Goal: Task Accomplishment & Management: Use online tool/utility

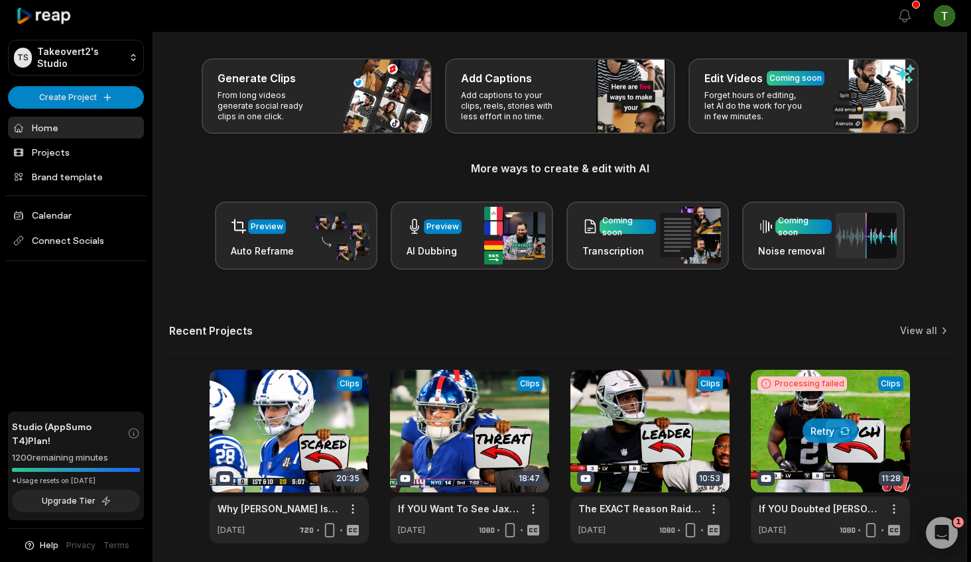
scroll to position [63, 0]
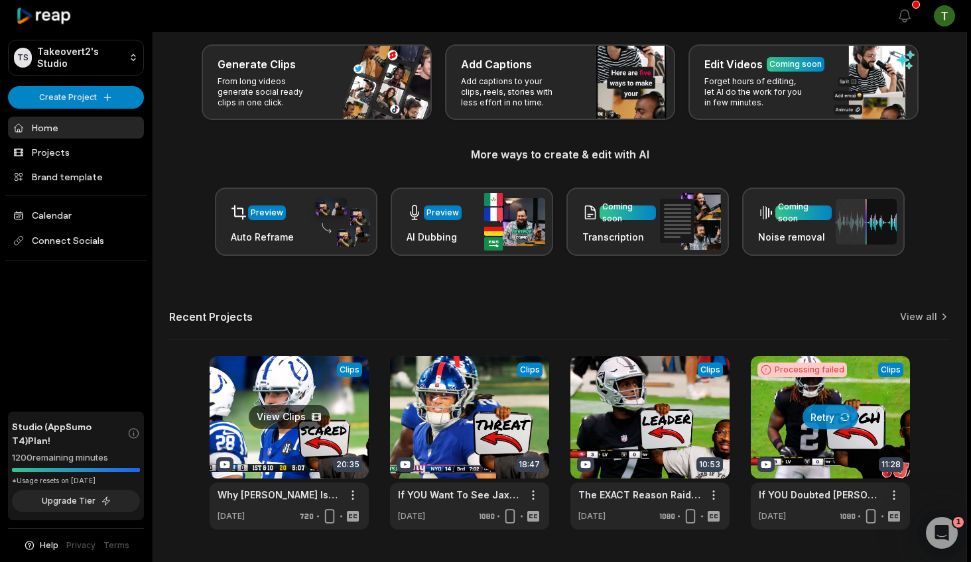
click at [308, 391] on link at bounding box center [289, 443] width 159 height 174
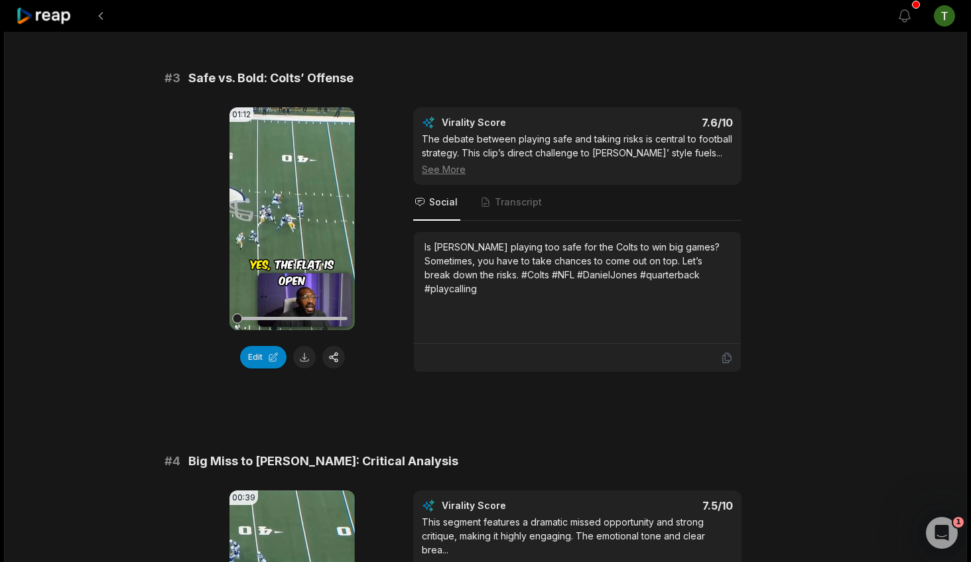
scroll to position [888, 0]
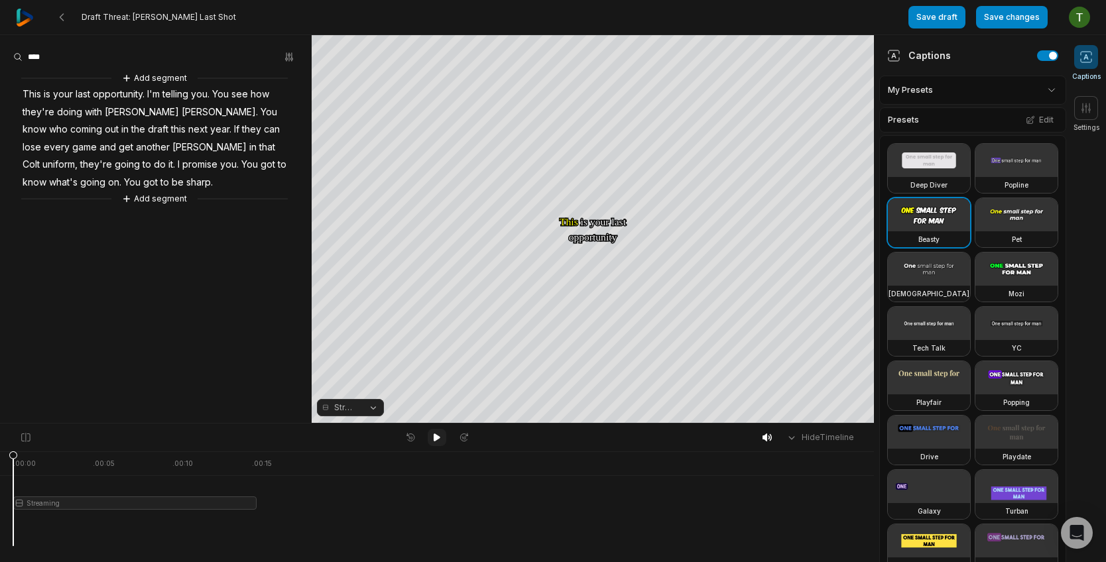
click at [434, 440] on icon at bounding box center [437, 438] width 7 height 8
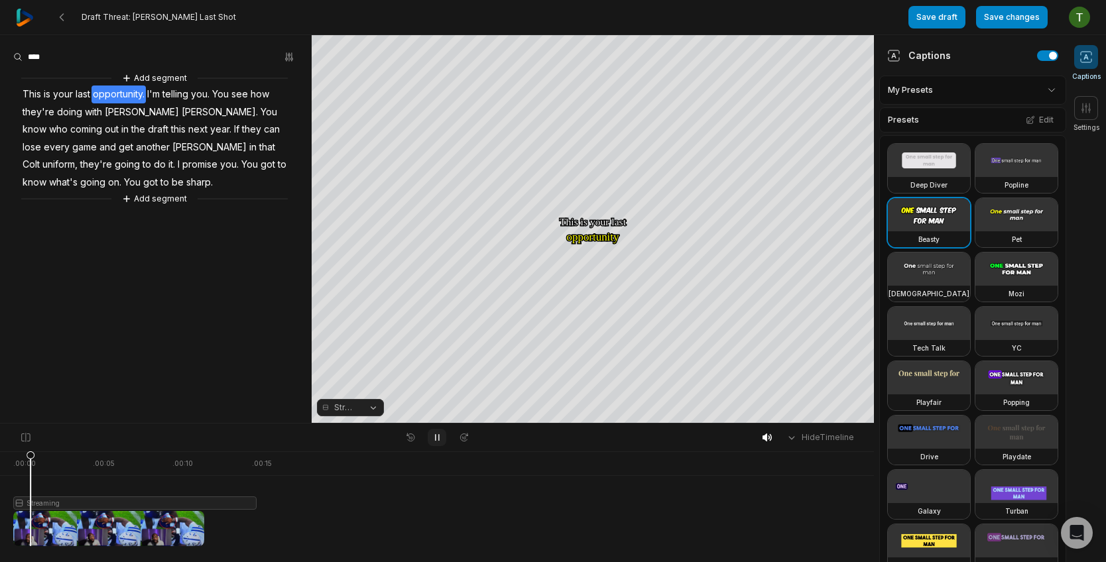
click at [434, 440] on icon at bounding box center [437, 437] width 11 height 11
click at [434, 440] on icon at bounding box center [437, 438] width 7 height 8
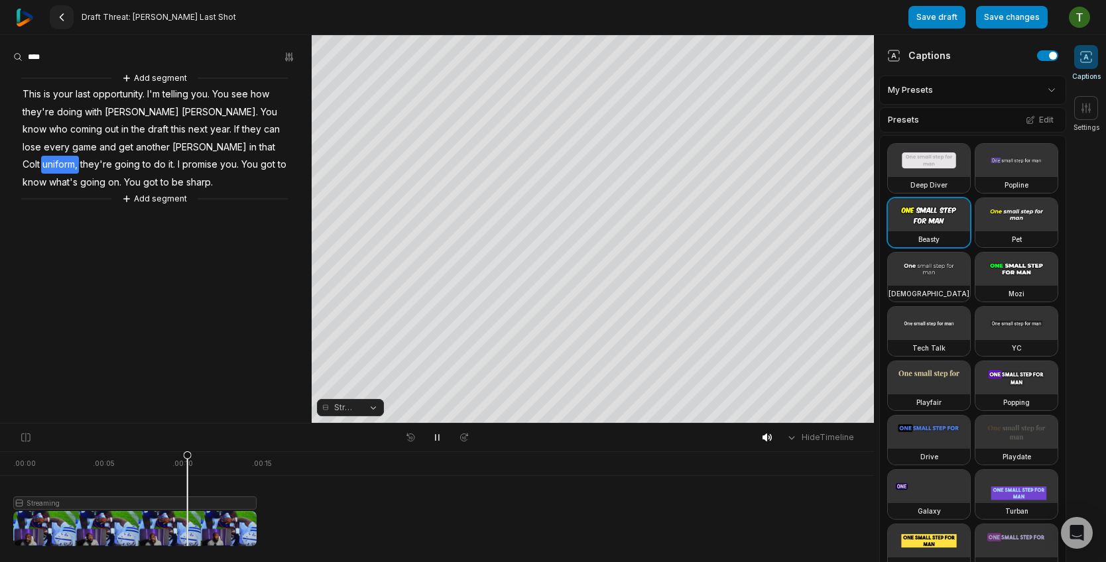
click at [73, 23] on button at bounding box center [62, 17] width 24 height 24
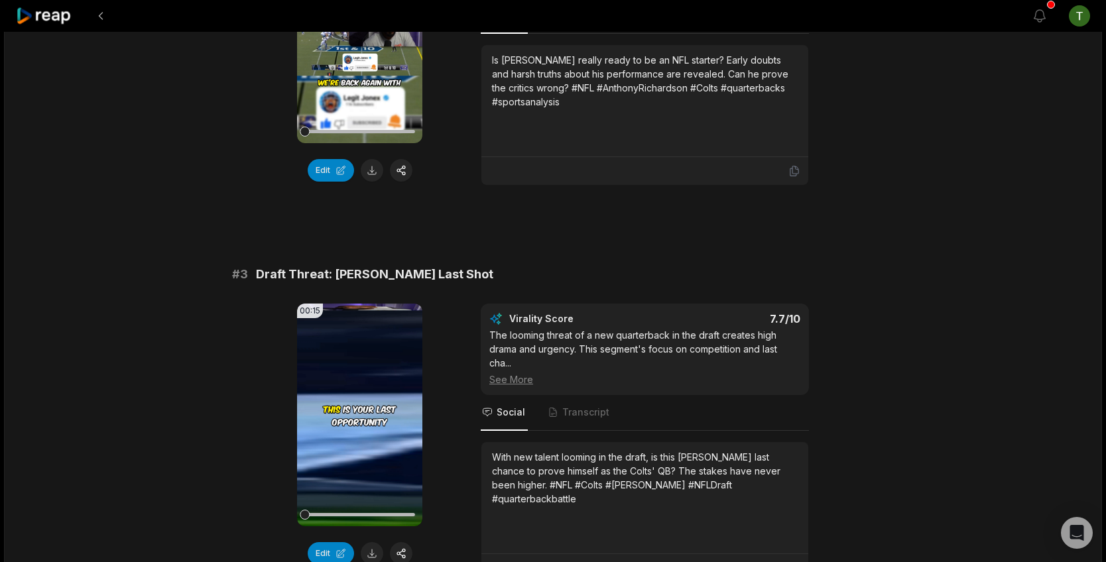
scroll to position [744, 0]
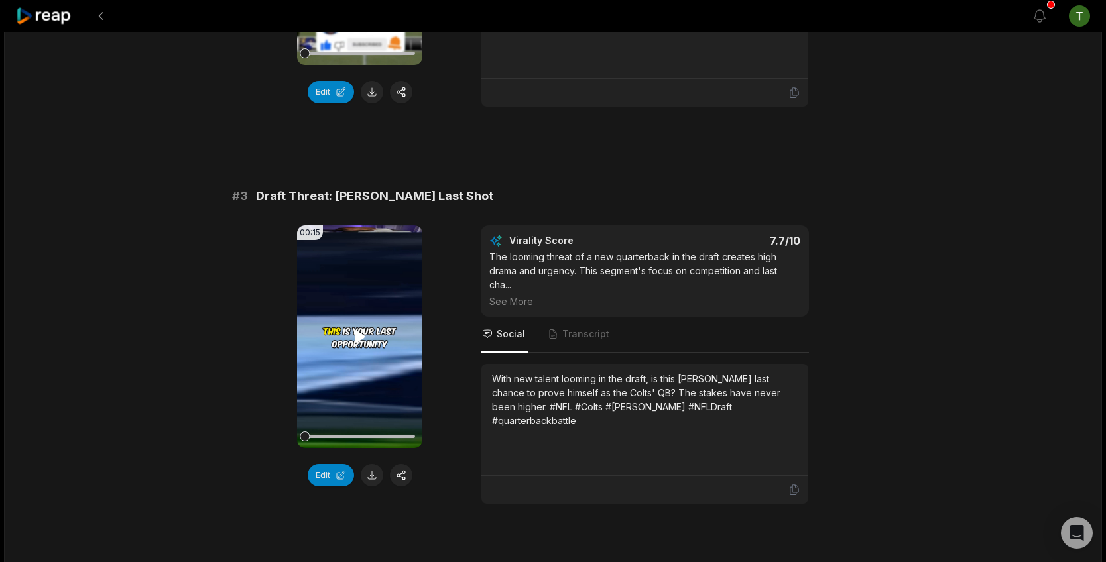
click at [376, 355] on video "Your browser does not support mp4 format." at bounding box center [359, 337] width 125 height 223
click at [345, 385] on video "Your browser does not support mp4 format." at bounding box center [359, 337] width 125 height 223
click at [325, 465] on button "Edit" at bounding box center [331, 475] width 46 height 23
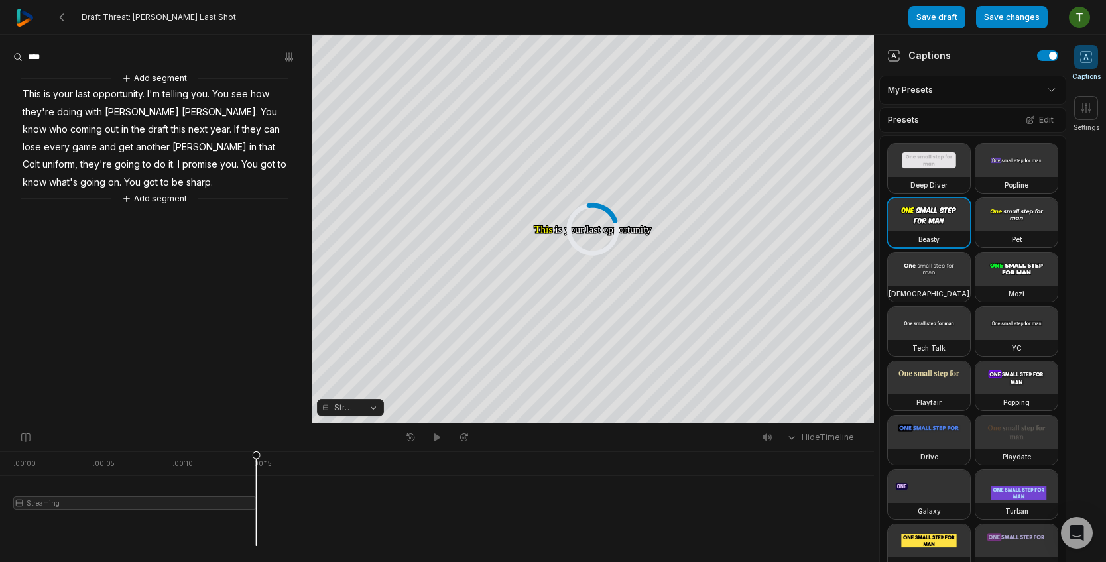
click at [368, 407] on button "Streaming" at bounding box center [350, 407] width 67 height 17
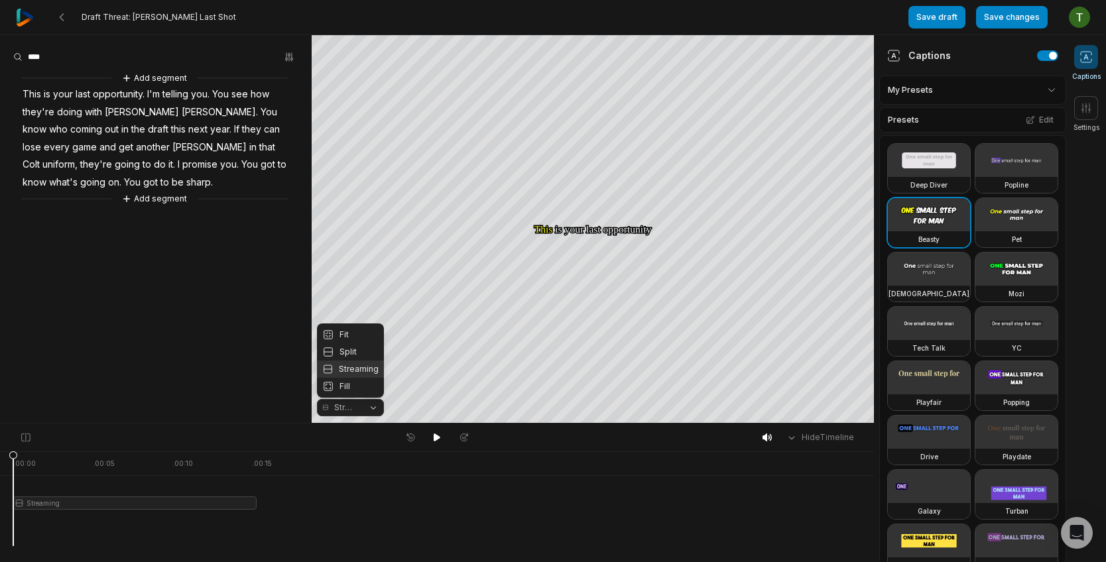
click at [367, 408] on button "Streaming" at bounding box center [350, 407] width 67 height 17
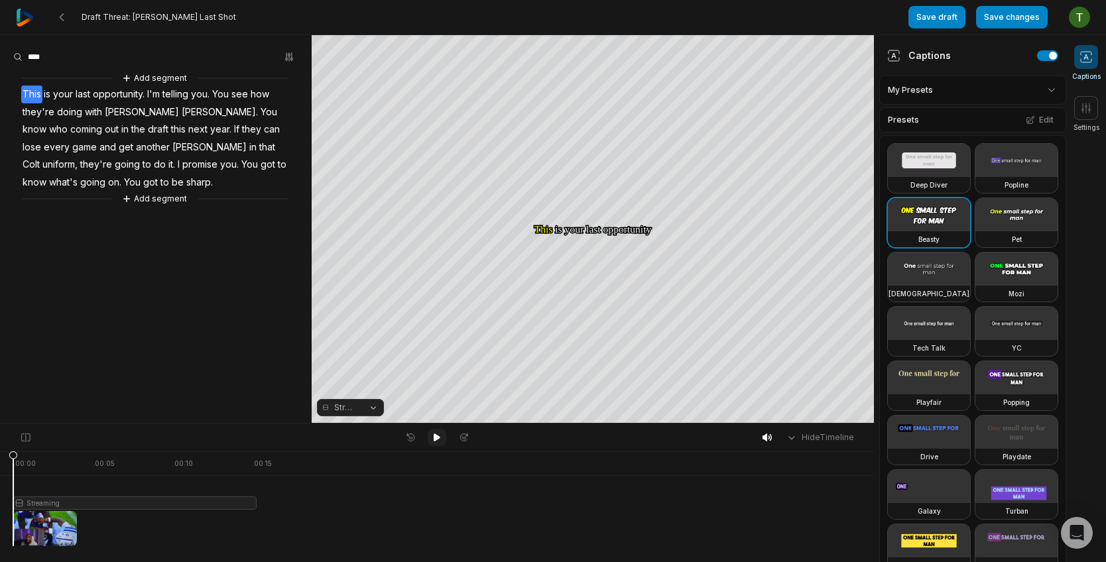
click at [440, 434] on icon at bounding box center [437, 437] width 11 height 11
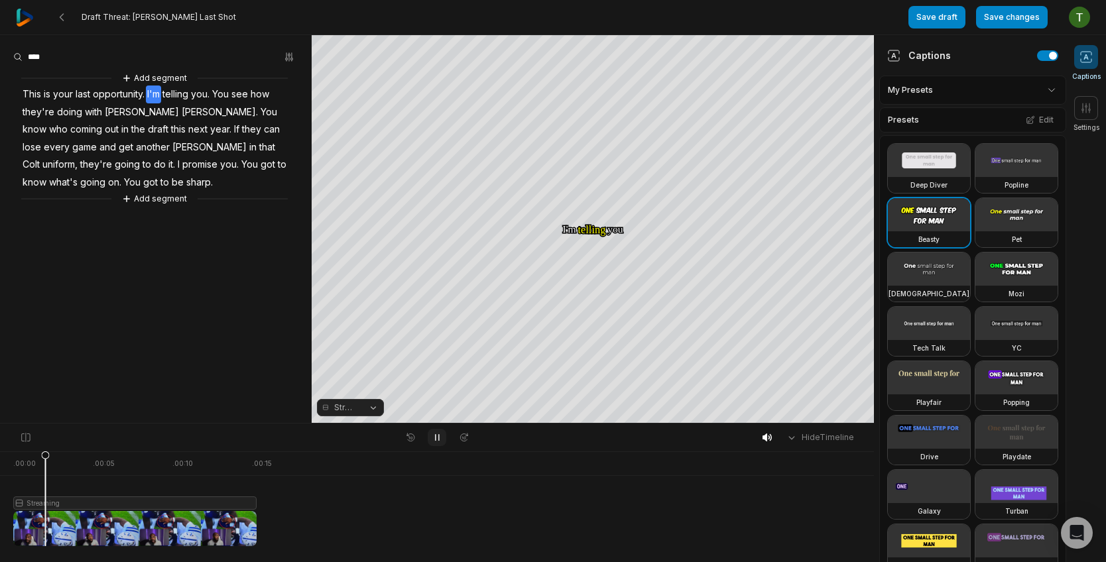
click at [440, 434] on icon at bounding box center [437, 437] width 11 height 11
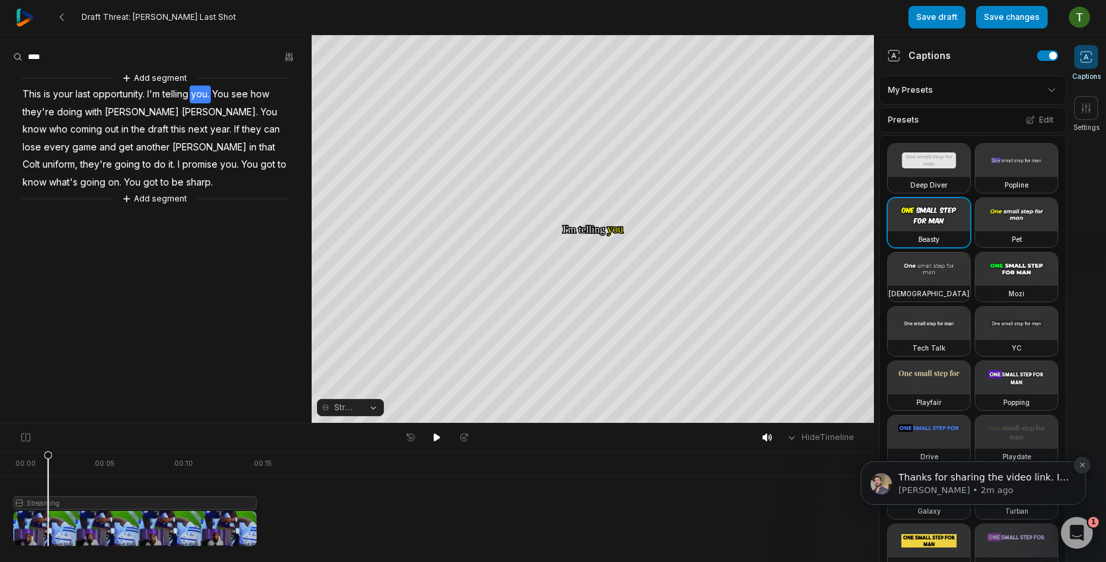
click at [1082, 466] on icon "Dismiss notification" at bounding box center [1082, 465] width 5 height 5
click at [440, 436] on icon at bounding box center [437, 437] width 11 height 11
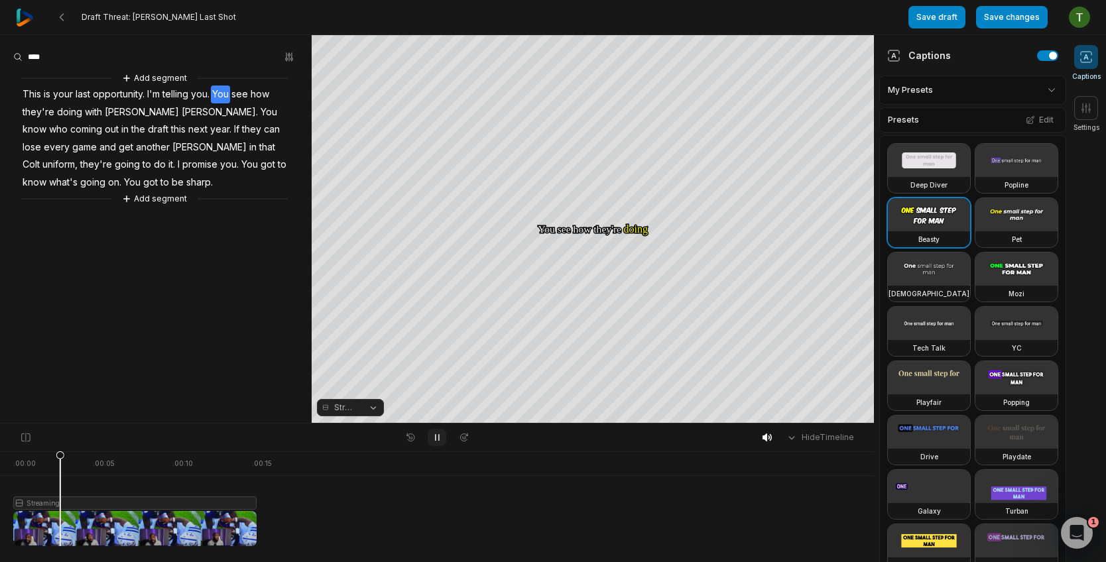
click at [436, 438] on icon at bounding box center [437, 437] width 11 height 11
click at [62, 17] on icon at bounding box center [61, 17] width 11 height 11
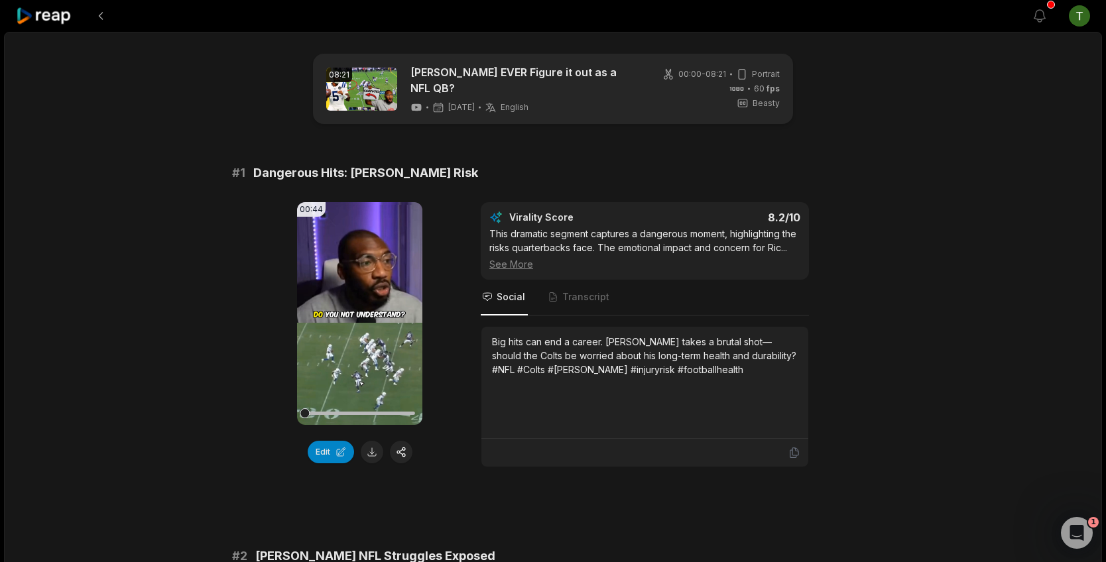
scroll to position [699, 0]
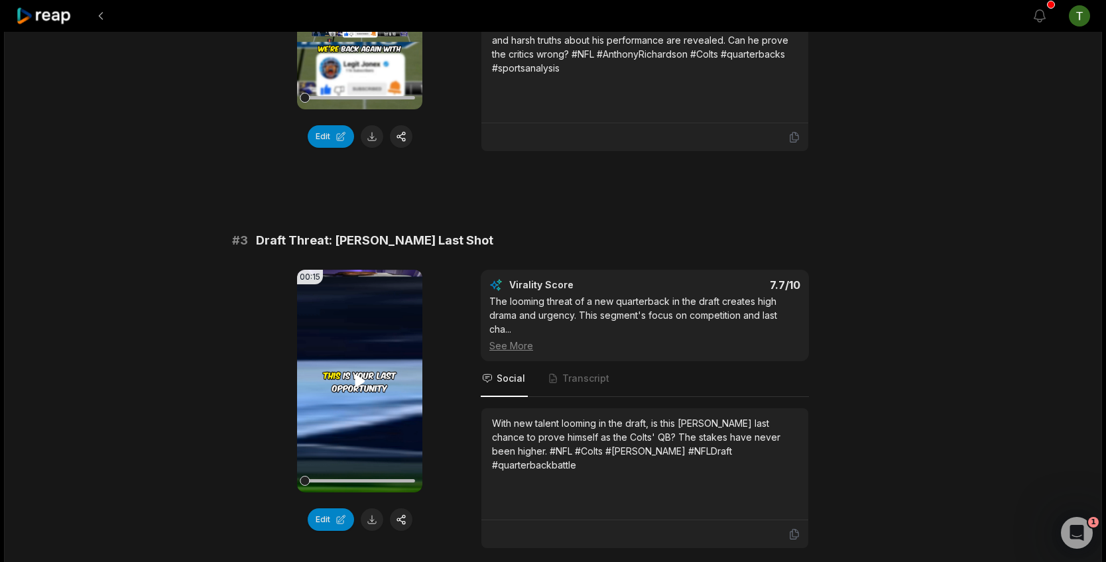
click at [355, 385] on icon at bounding box center [360, 380] width 10 height 11
click at [371, 405] on video "Your browser does not support mp4 format." at bounding box center [359, 381] width 125 height 223
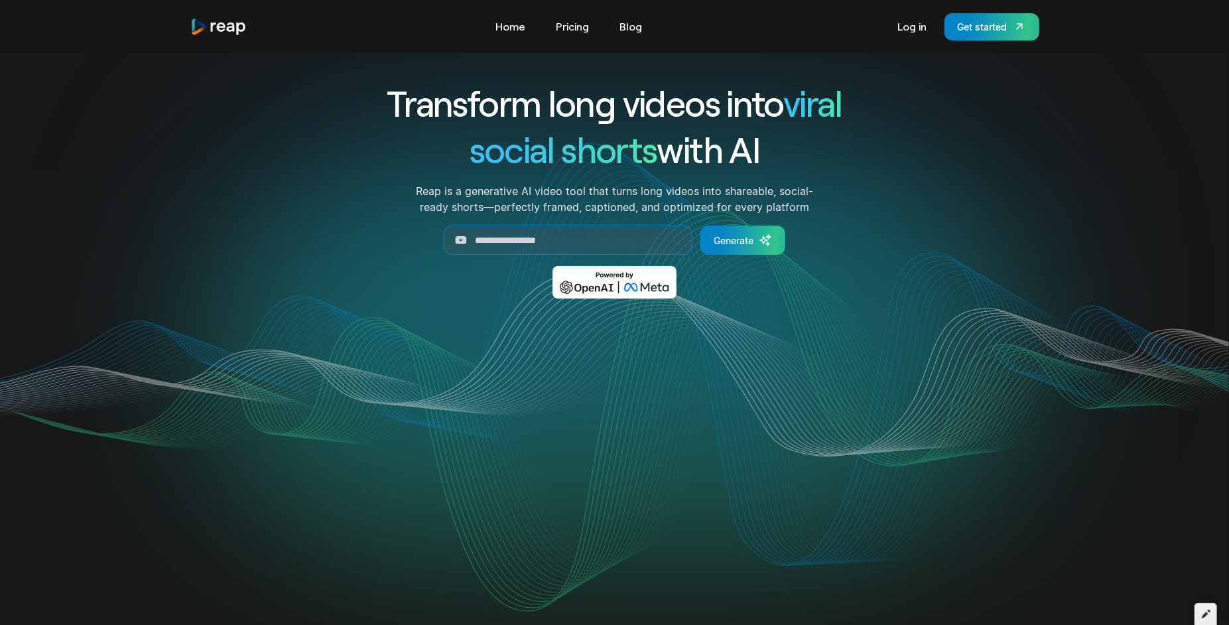
click at [1202, 605] on div at bounding box center [1206, 614] width 23 height 23
